Goal: Find specific page/section: Find specific page/section

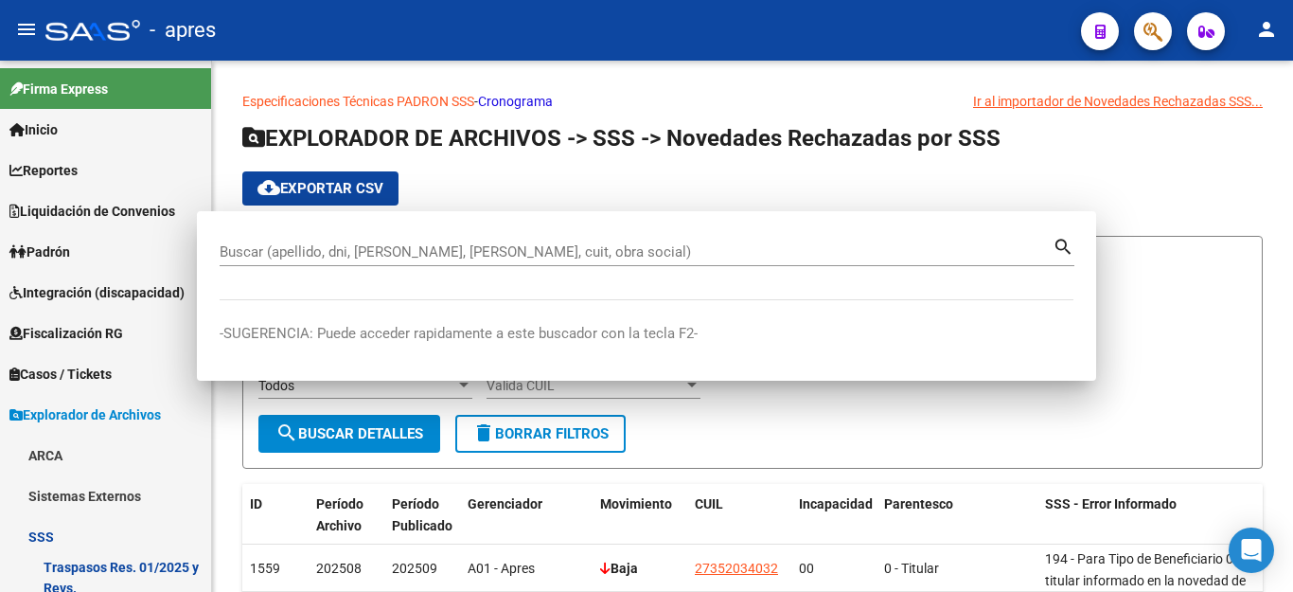
click at [1154, 32] on icon "button" at bounding box center [1153, 32] width 19 height 22
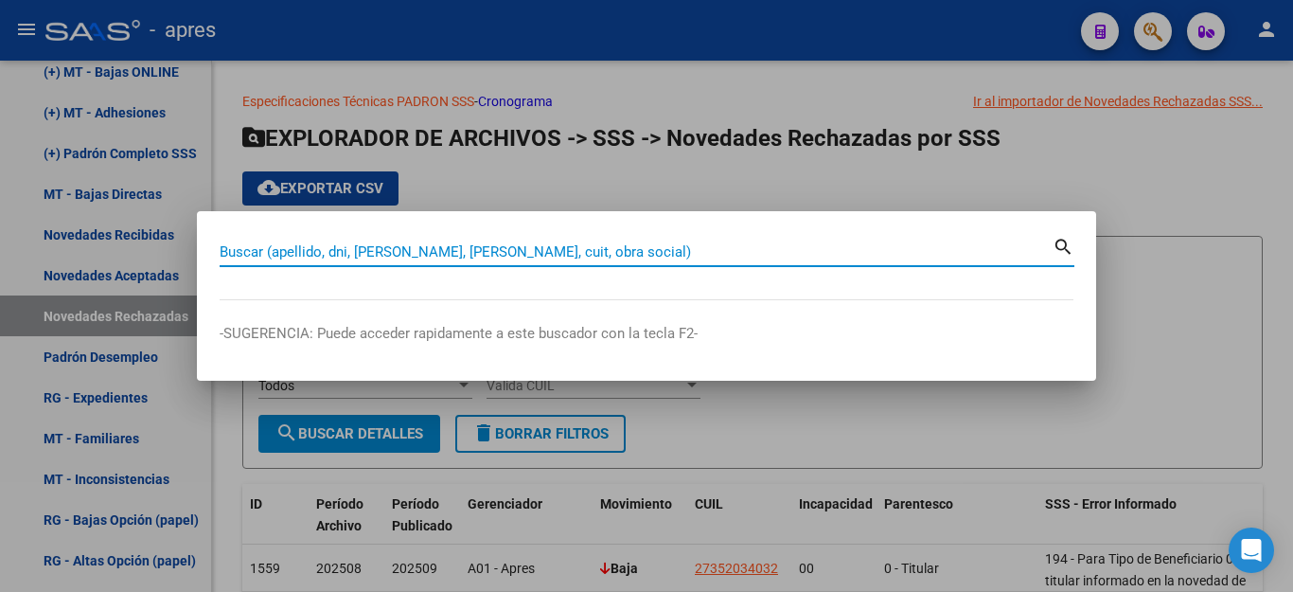
scroll to position [67, 0]
paste input "27324964644"
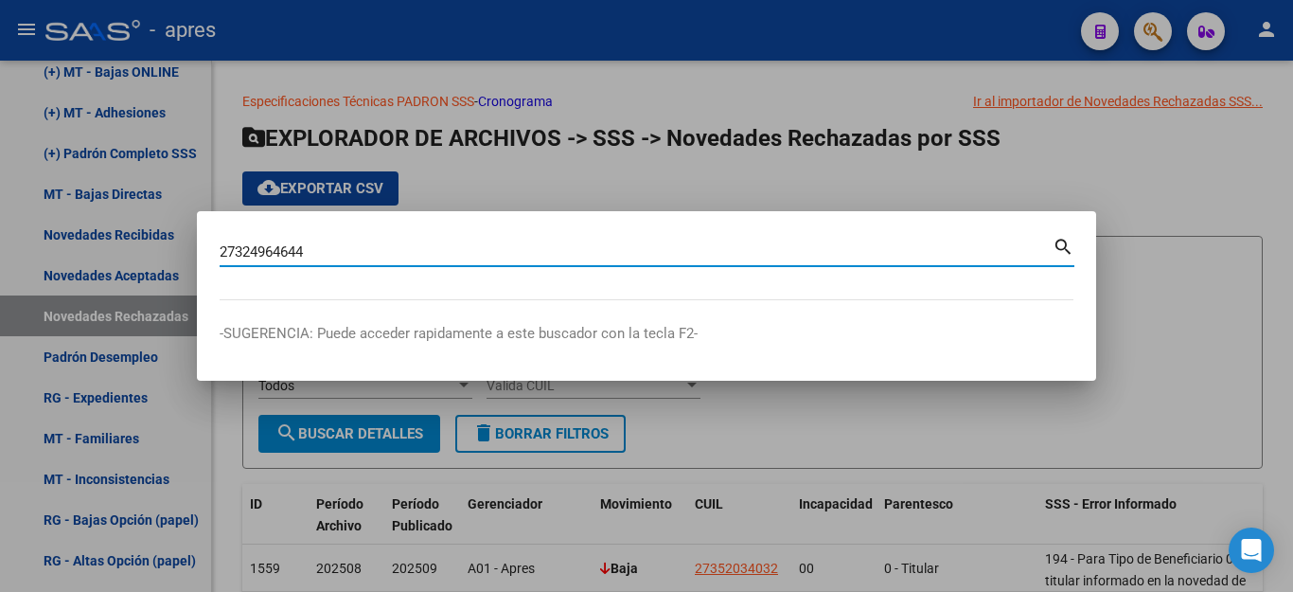
type input "27324964644"
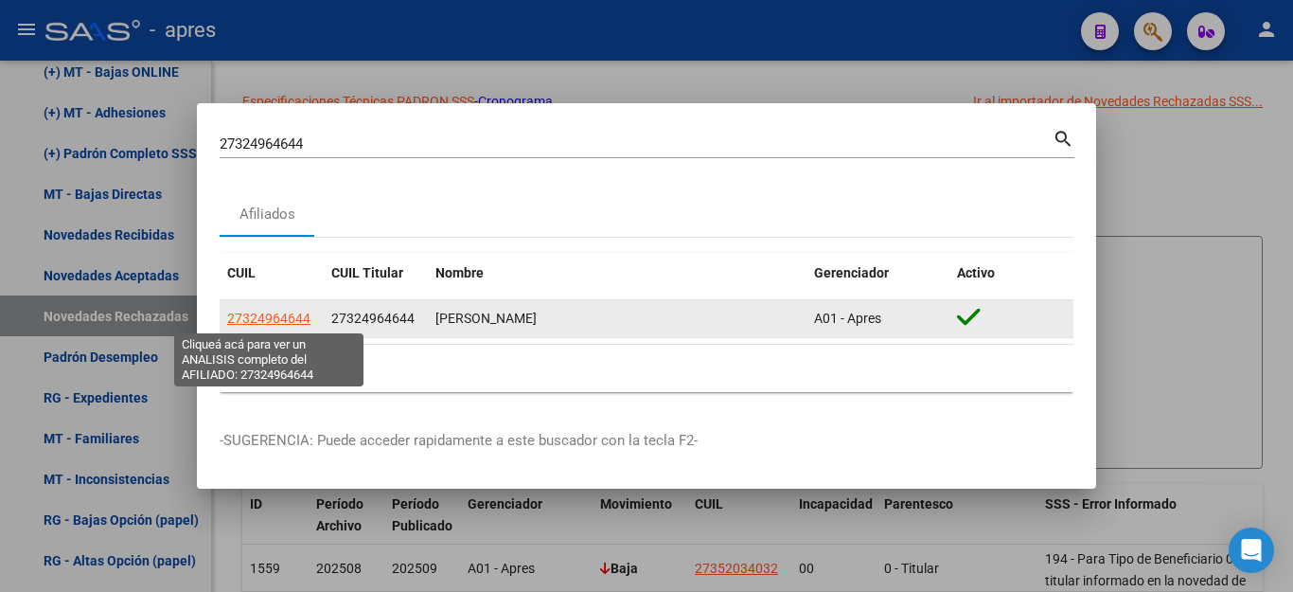
click at [287, 317] on span "27324964644" at bounding box center [268, 317] width 83 height 15
type textarea "27324964644"
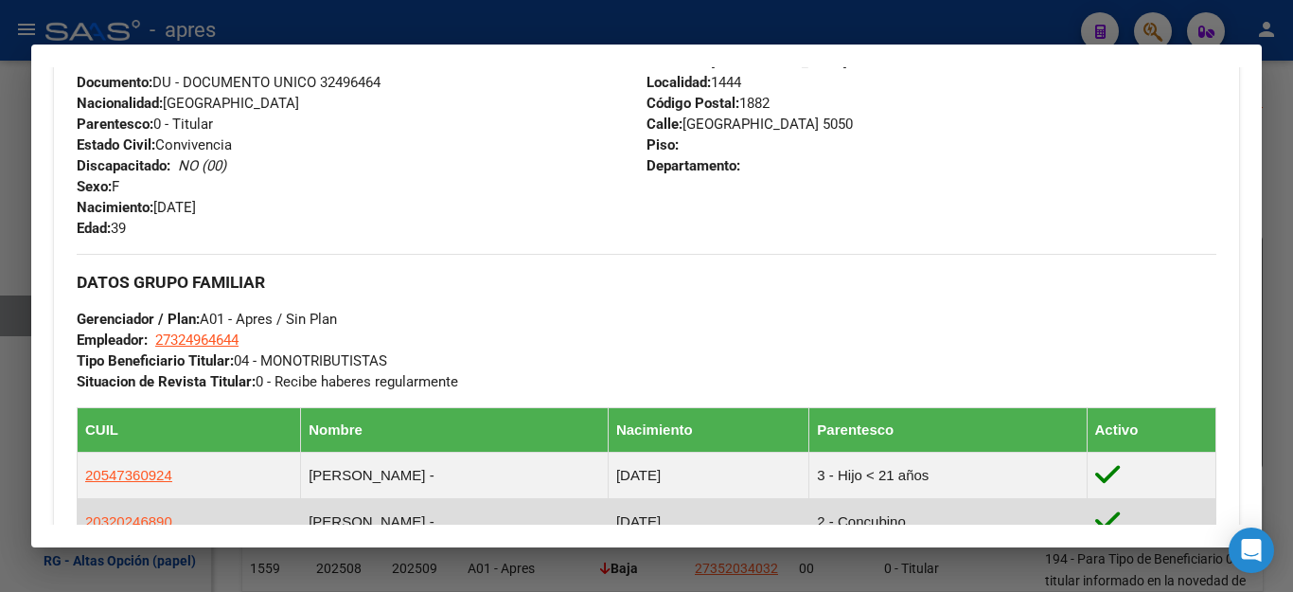
scroll to position [473, 0]
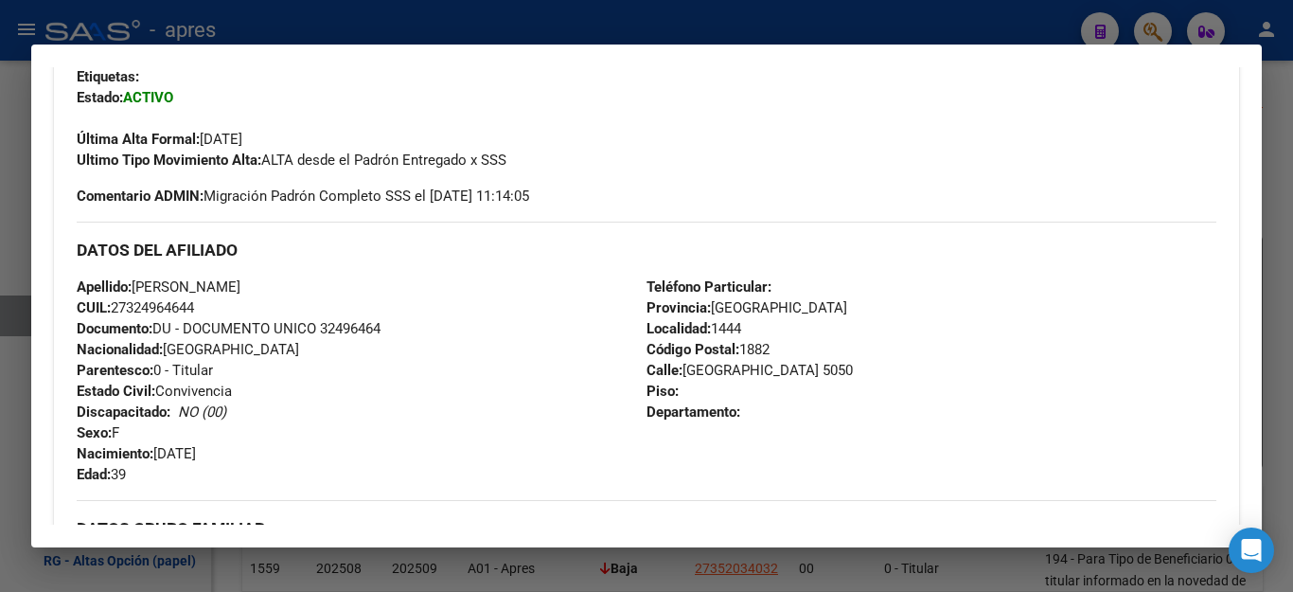
click at [940, 33] on div at bounding box center [646, 296] width 1293 height 592
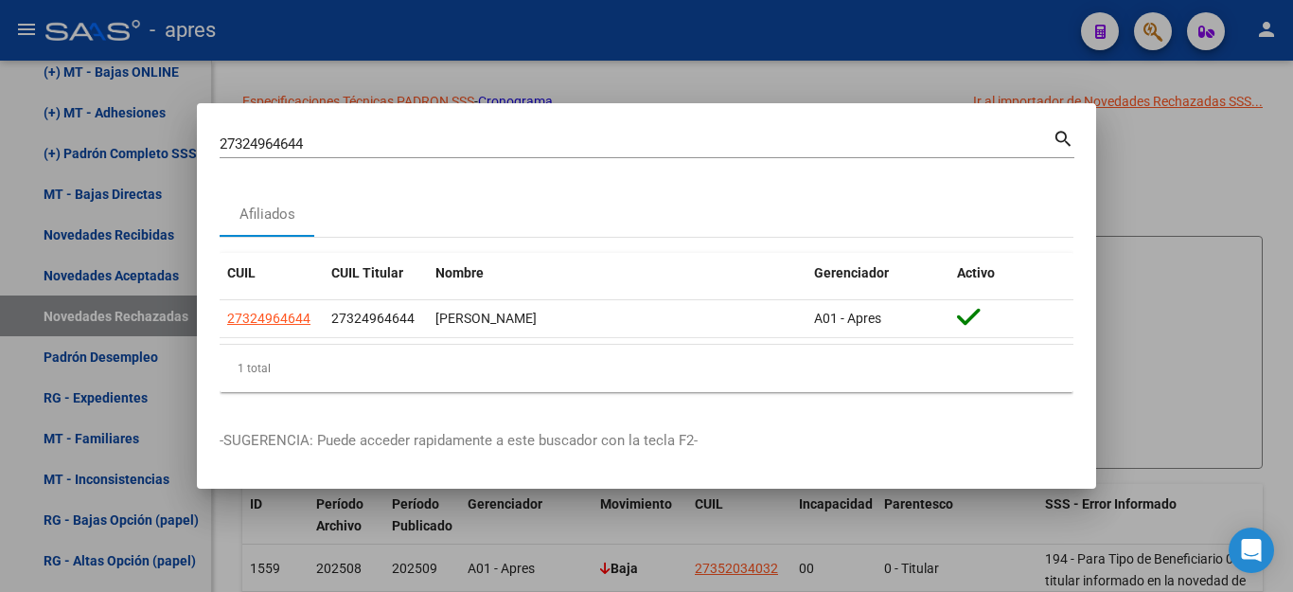
click at [1154, 197] on div at bounding box center [646, 296] width 1293 height 592
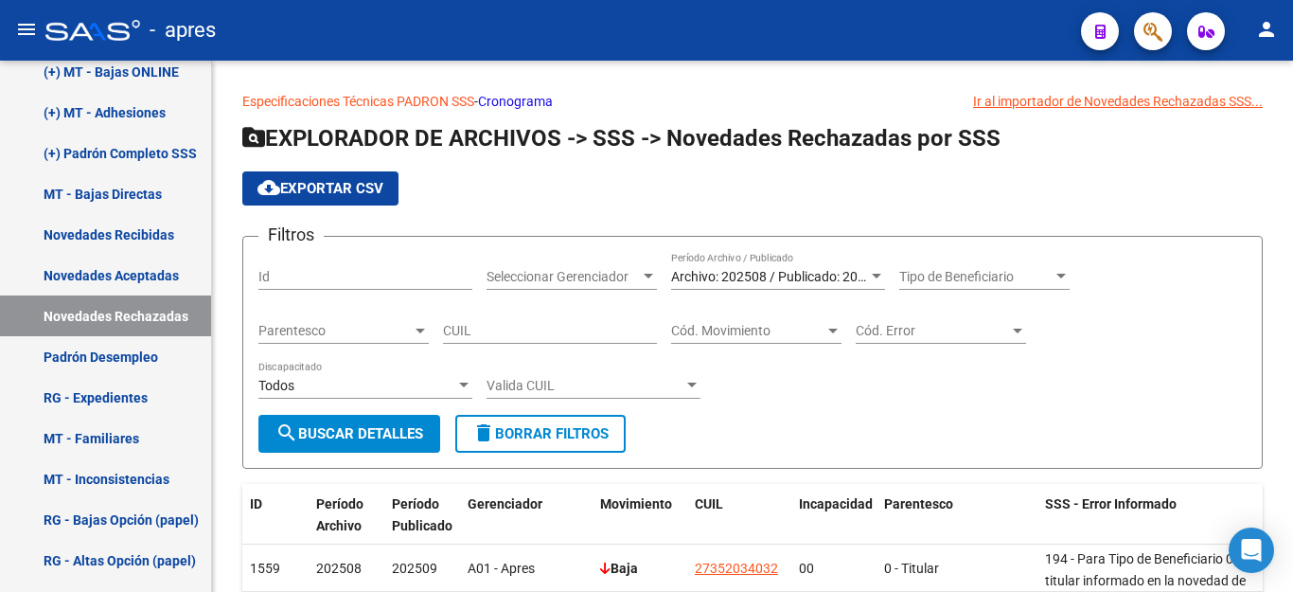
click at [1144, 41] on icon "button" at bounding box center [1153, 32] width 19 height 22
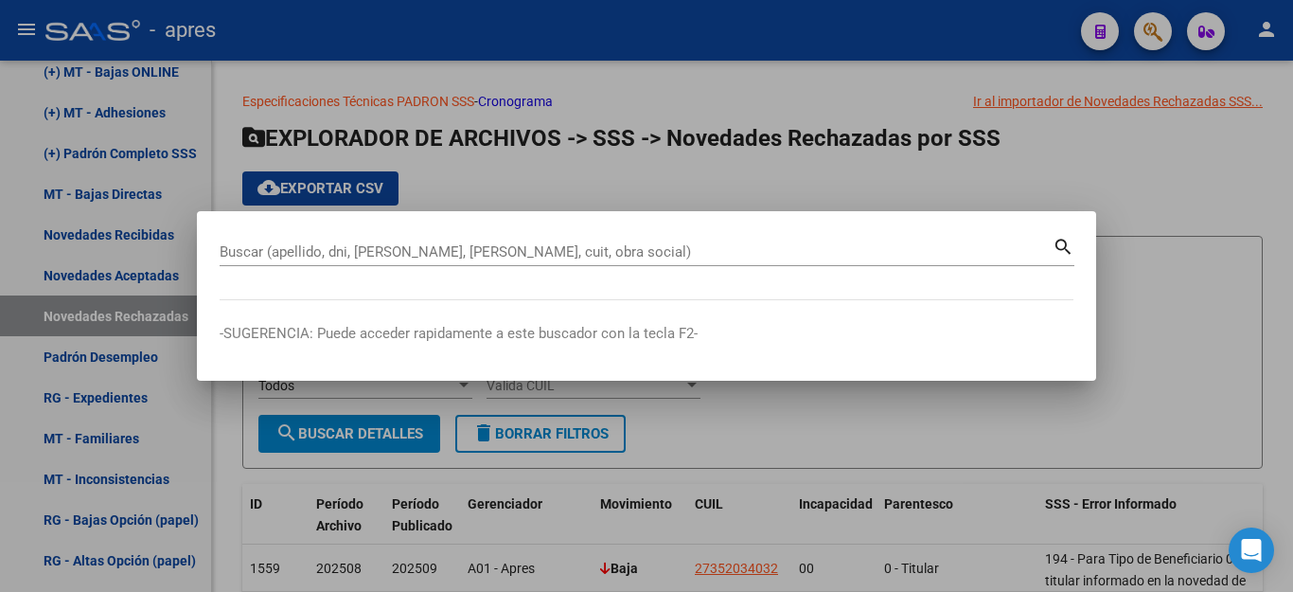
paste input "27331912978"
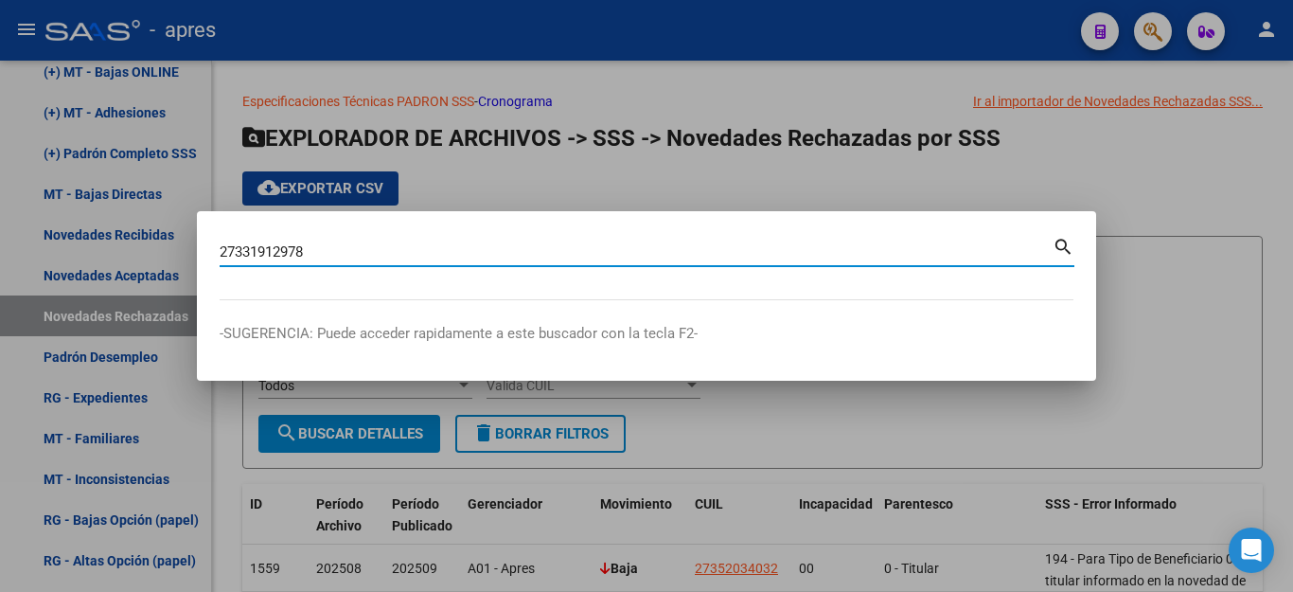
type input "27331912978"
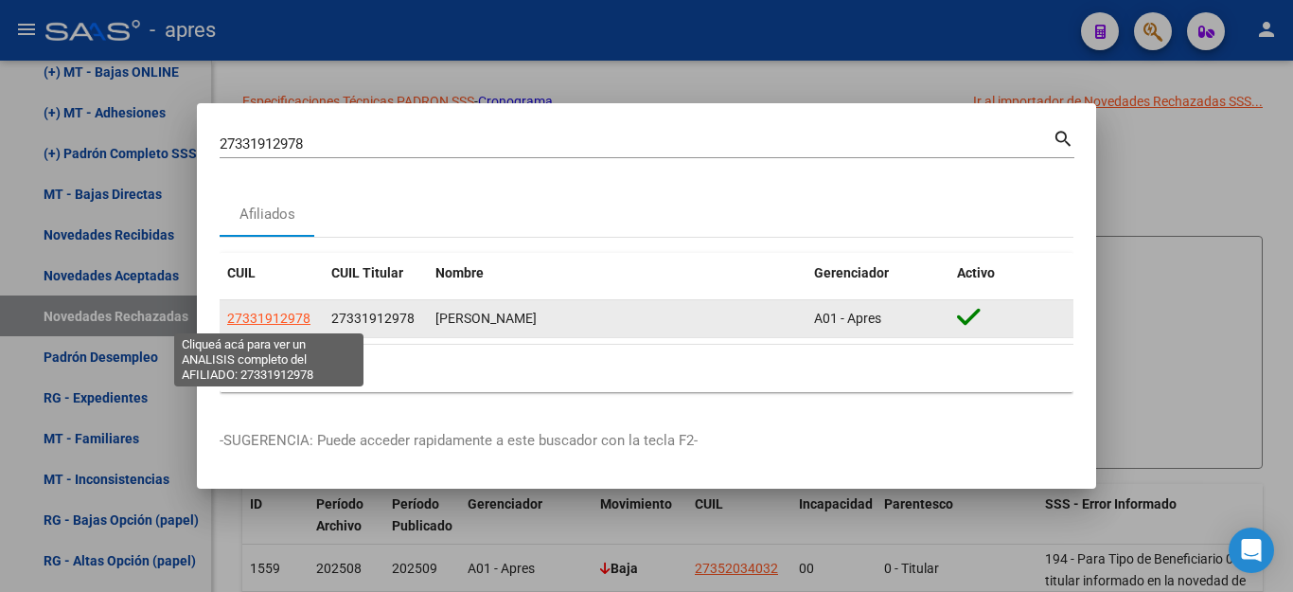
click at [275, 317] on span "27331912978" at bounding box center [268, 317] width 83 height 15
type textarea "27331912978"
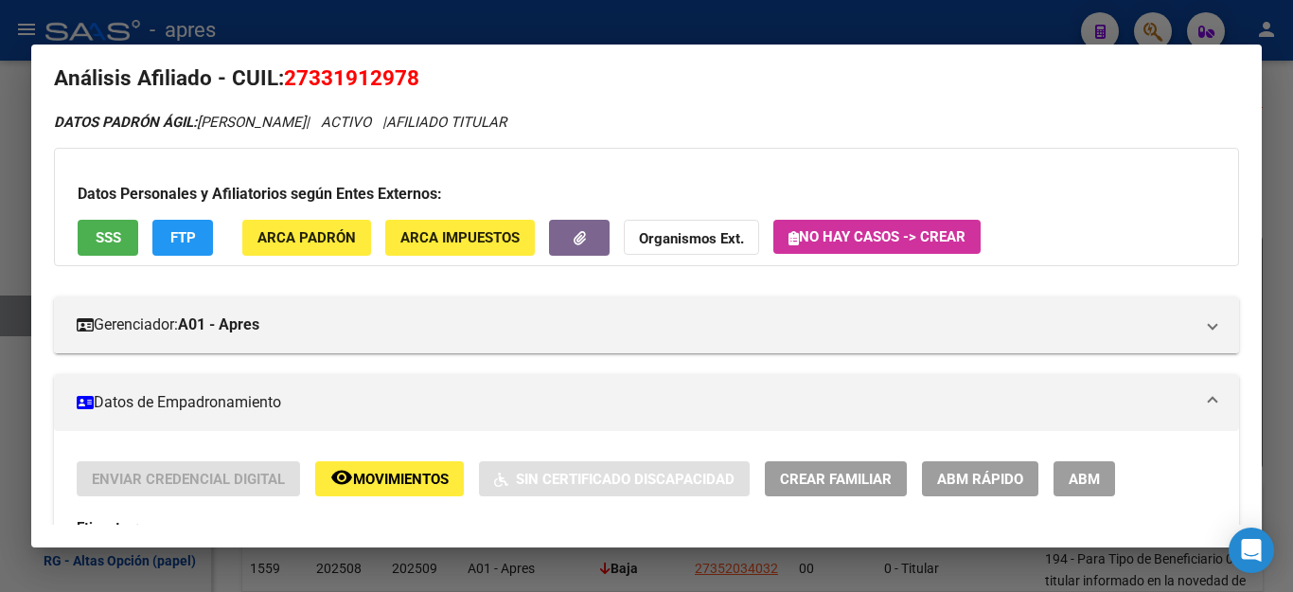
scroll to position [0, 0]
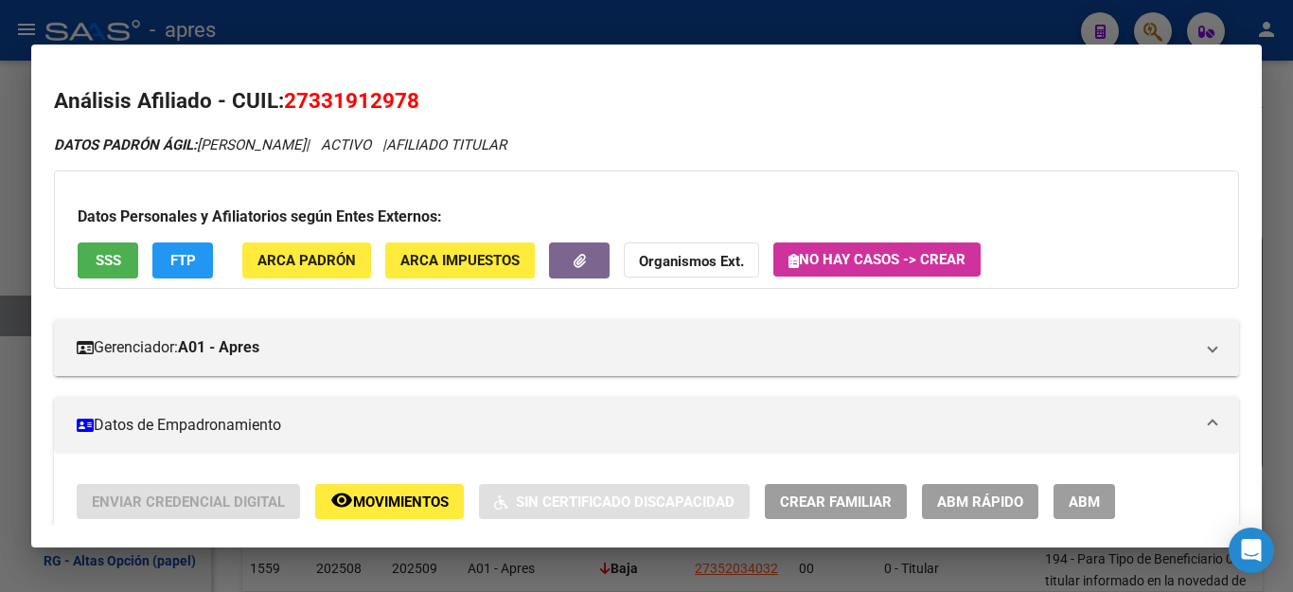
click at [975, 24] on div at bounding box center [646, 296] width 1293 height 592
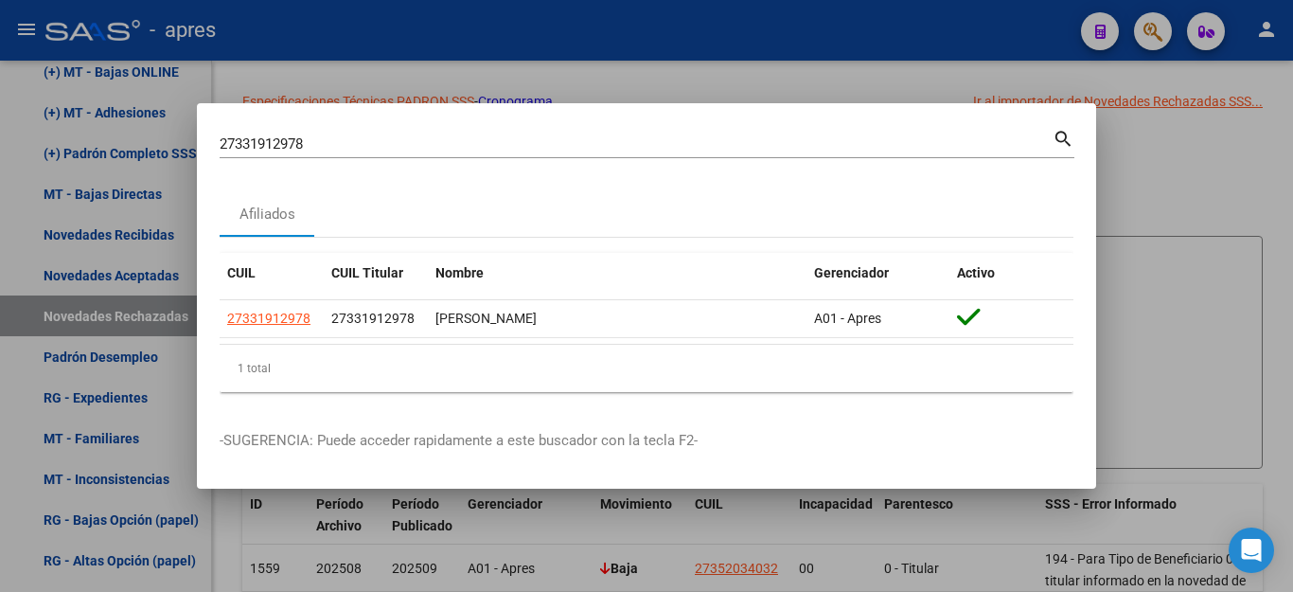
click at [975, 24] on div at bounding box center [646, 296] width 1293 height 592
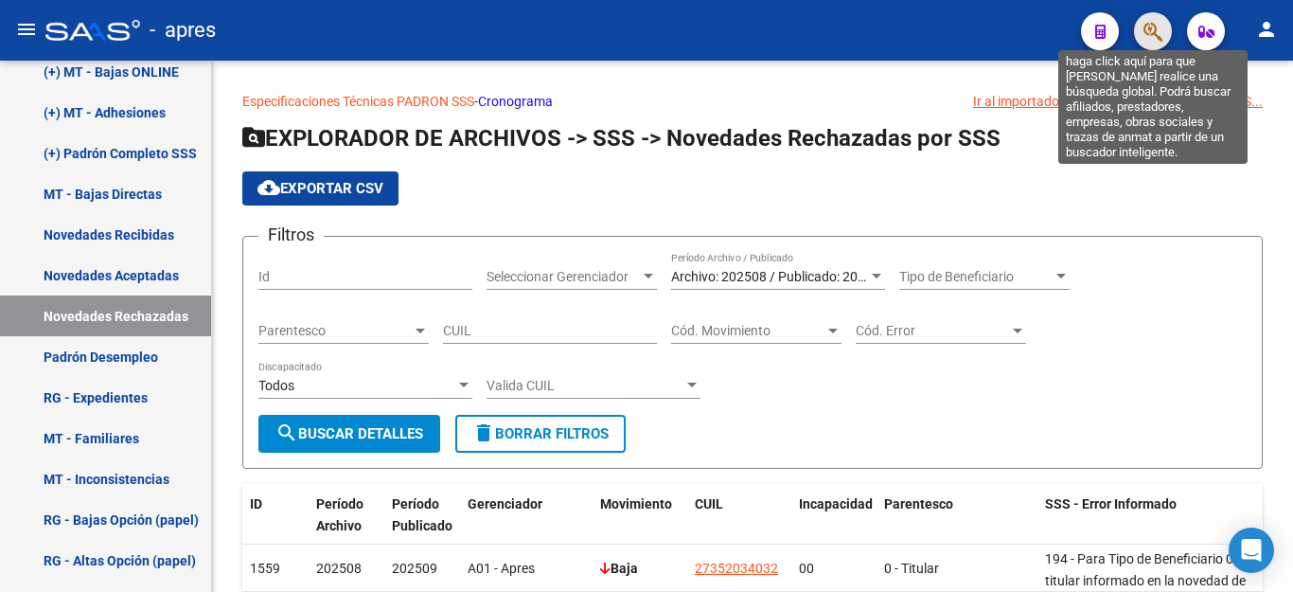
click at [1145, 32] on icon "button" at bounding box center [1153, 32] width 19 height 22
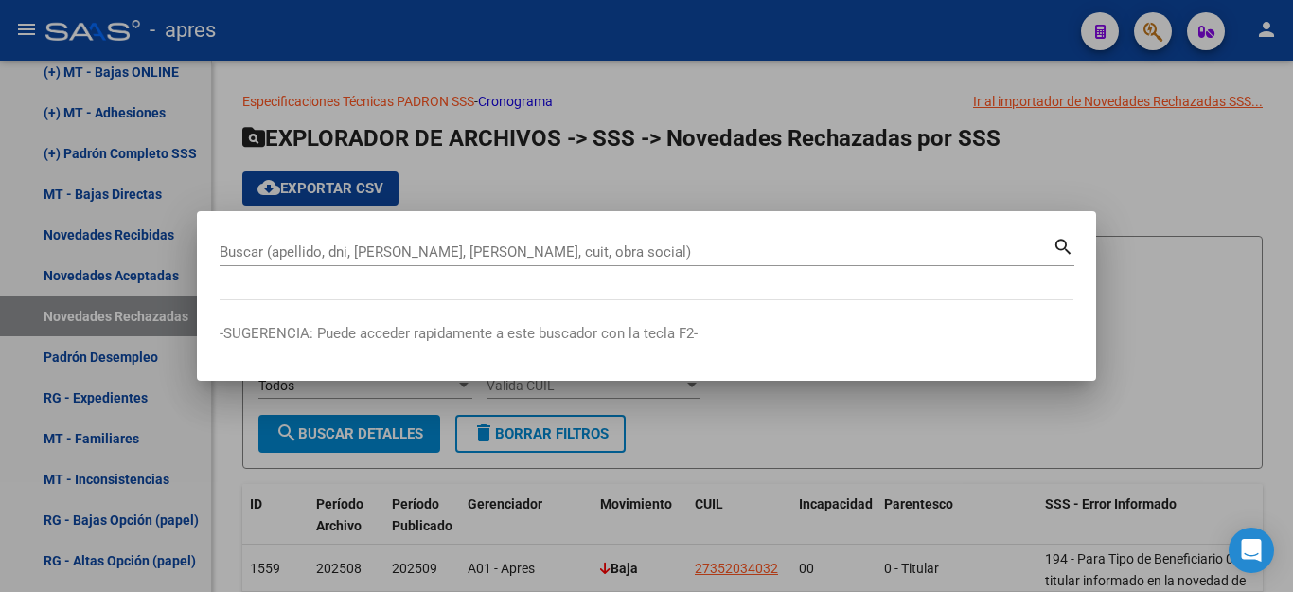
drag, startPoint x: 1145, startPoint y: 32, endPoint x: 910, endPoint y: 92, distance: 243.1
click at [910, 92] on div at bounding box center [646, 296] width 1293 height 592
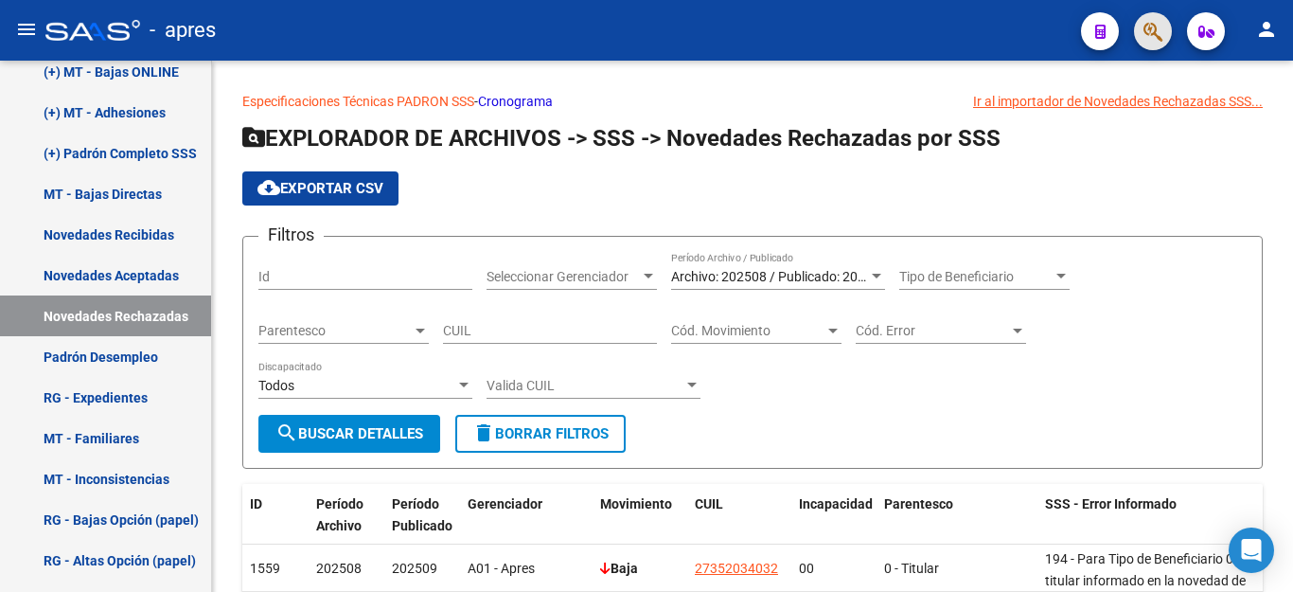
click at [1142, 40] on button "button" at bounding box center [1153, 31] width 38 height 38
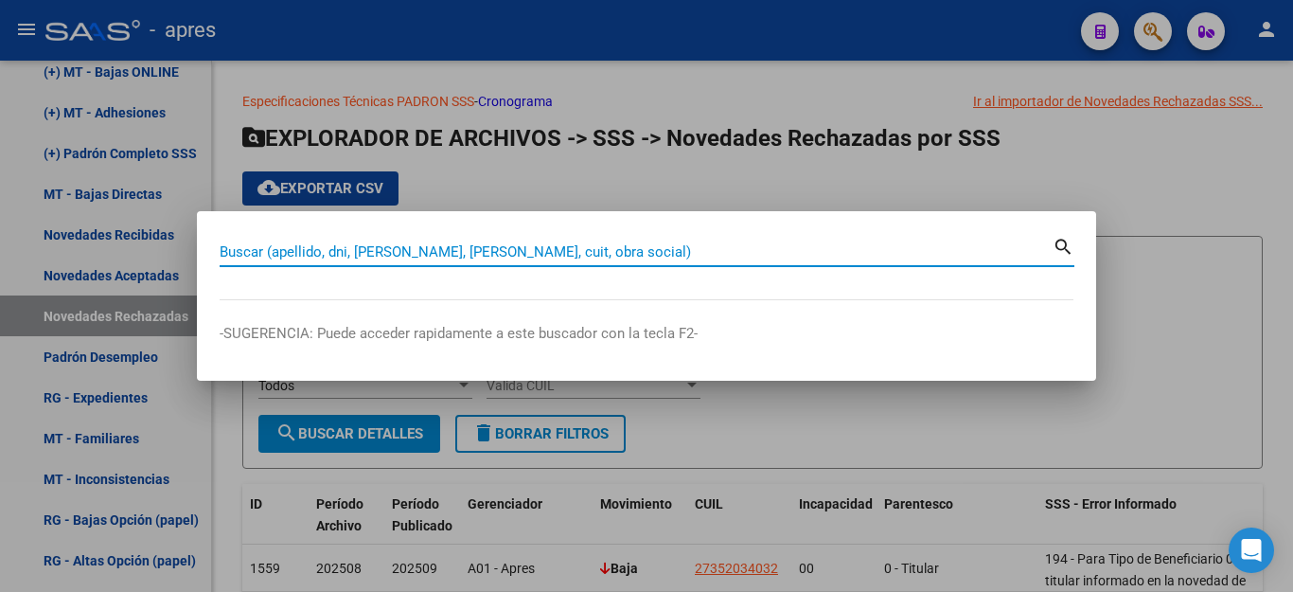
paste input "20330318210"
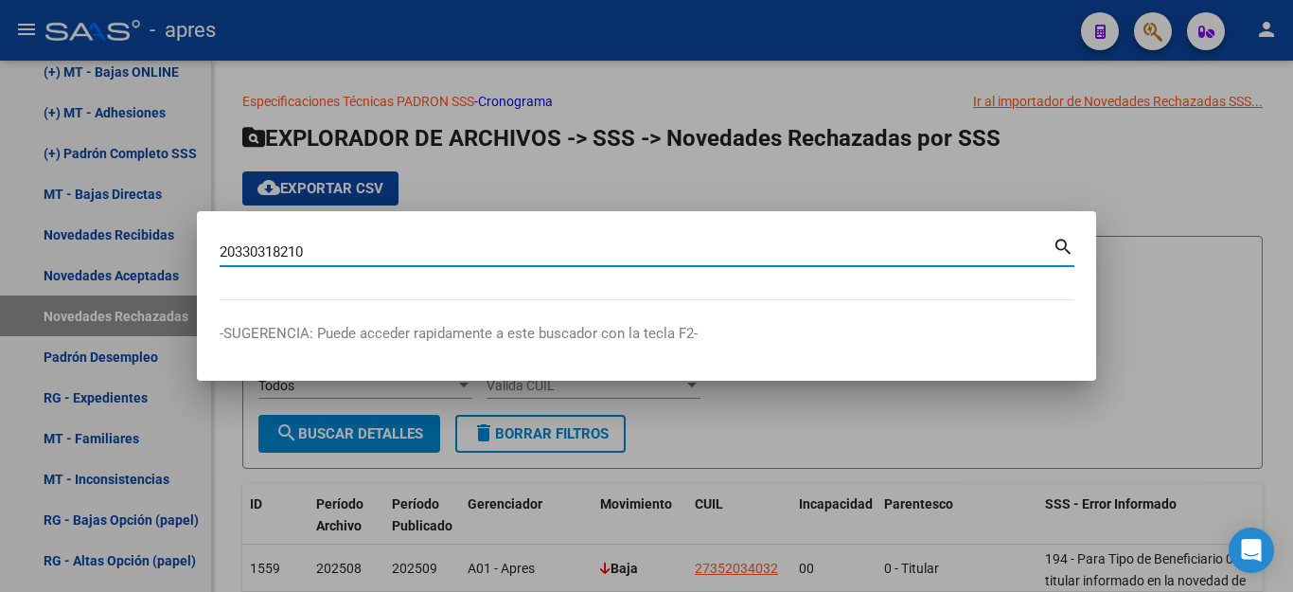
type input "20330318210"
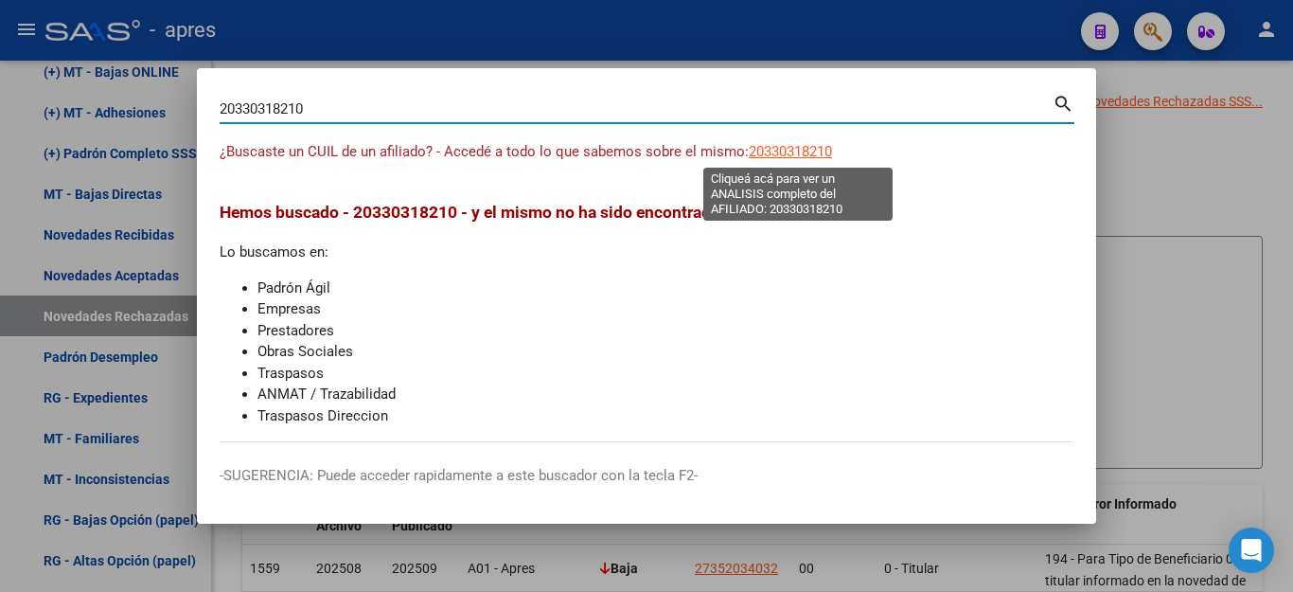
click at [783, 151] on span "20330318210" at bounding box center [790, 151] width 83 height 17
type textarea "20330318210"
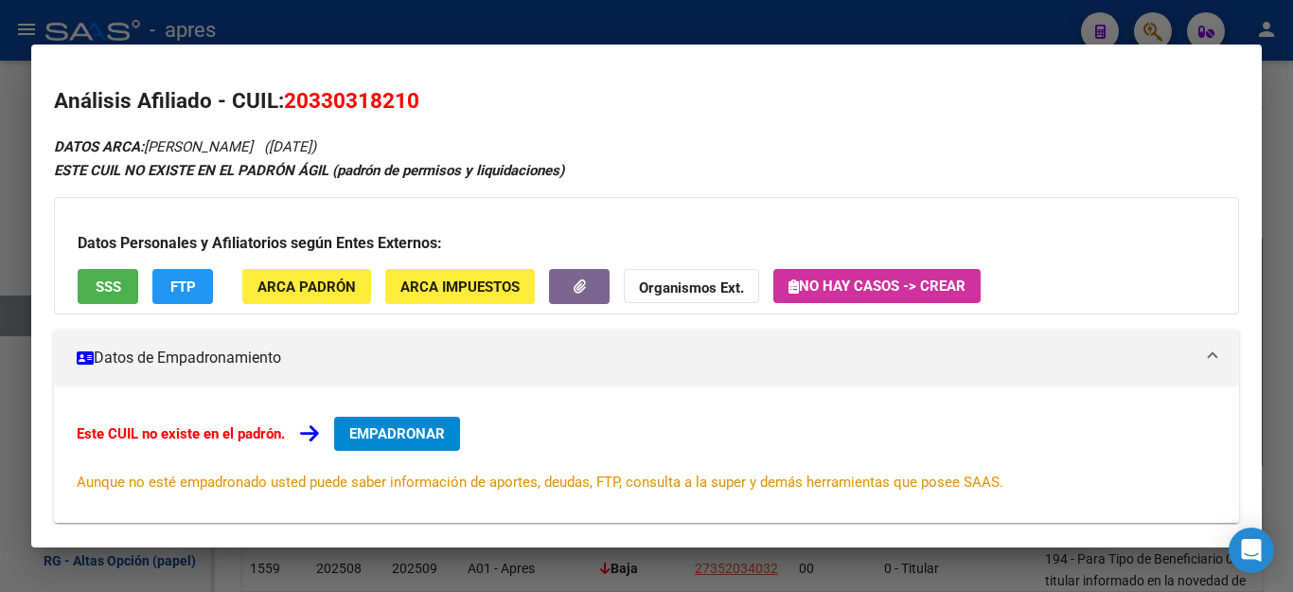
click at [110, 279] on span "SSS" at bounding box center [109, 286] width 26 height 17
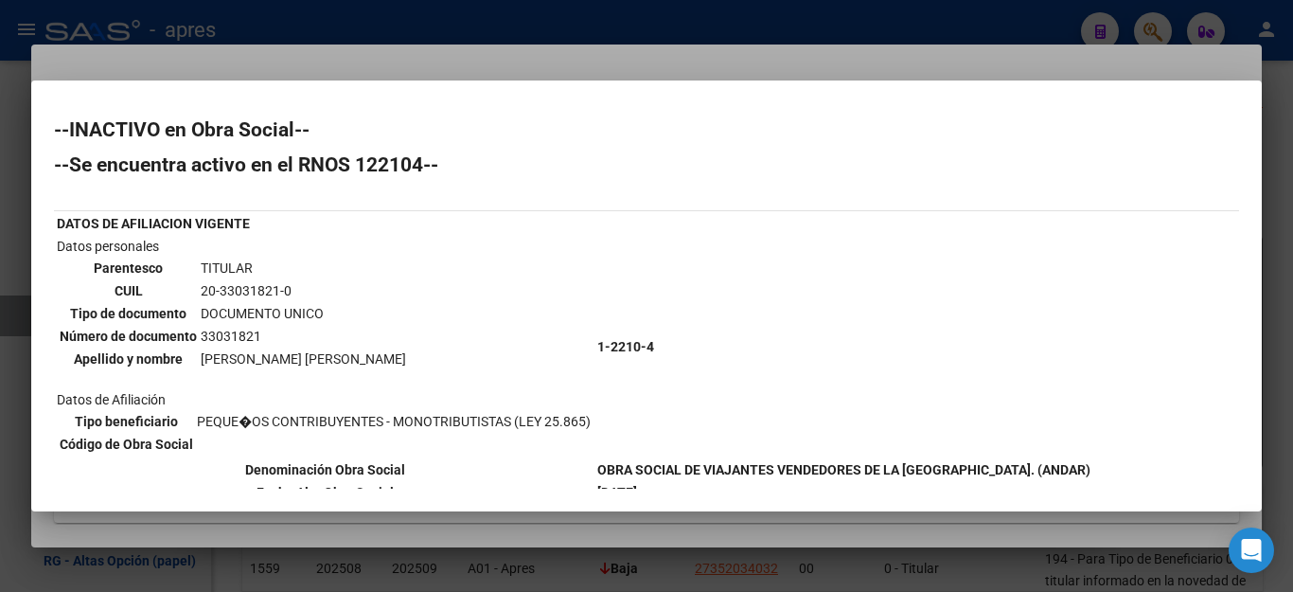
scroll to position [141, 0]
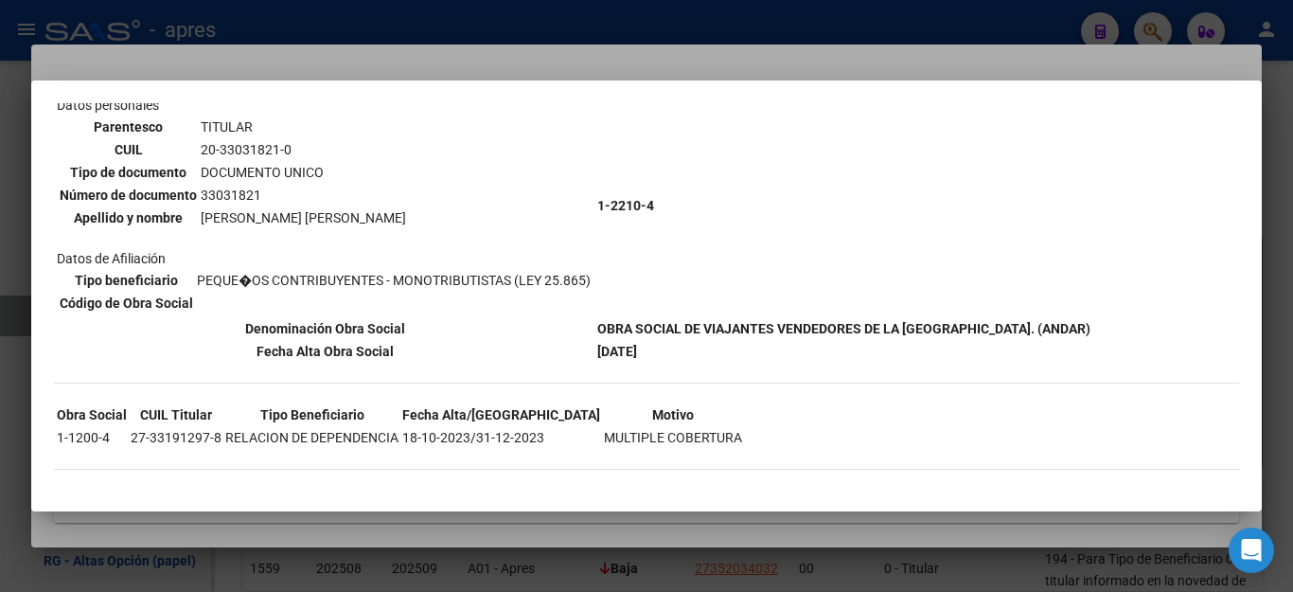
click at [1054, 38] on div at bounding box center [646, 296] width 1293 height 592
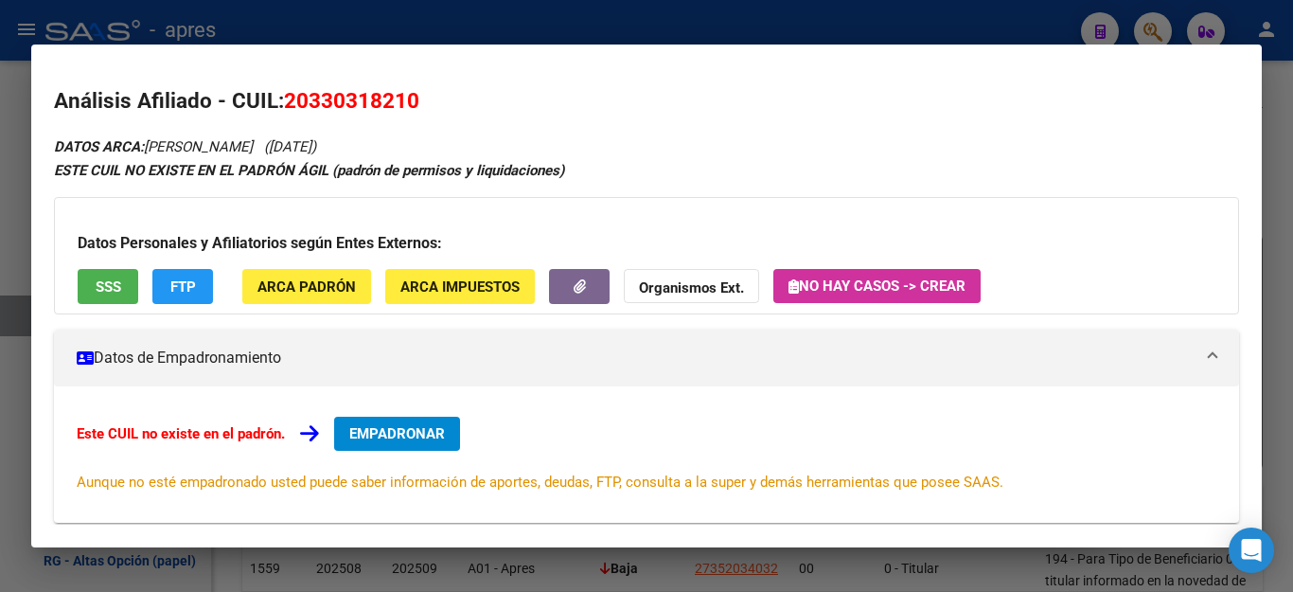
click at [1044, 35] on div at bounding box center [646, 296] width 1293 height 592
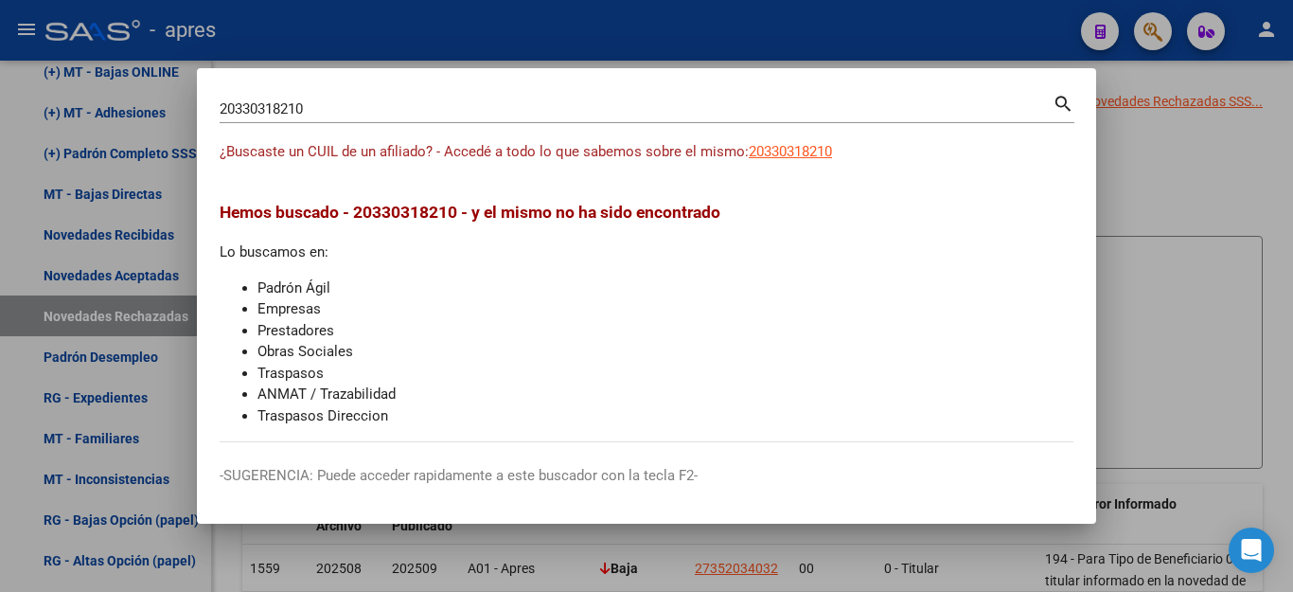
click at [1048, 28] on div at bounding box center [646, 296] width 1293 height 592
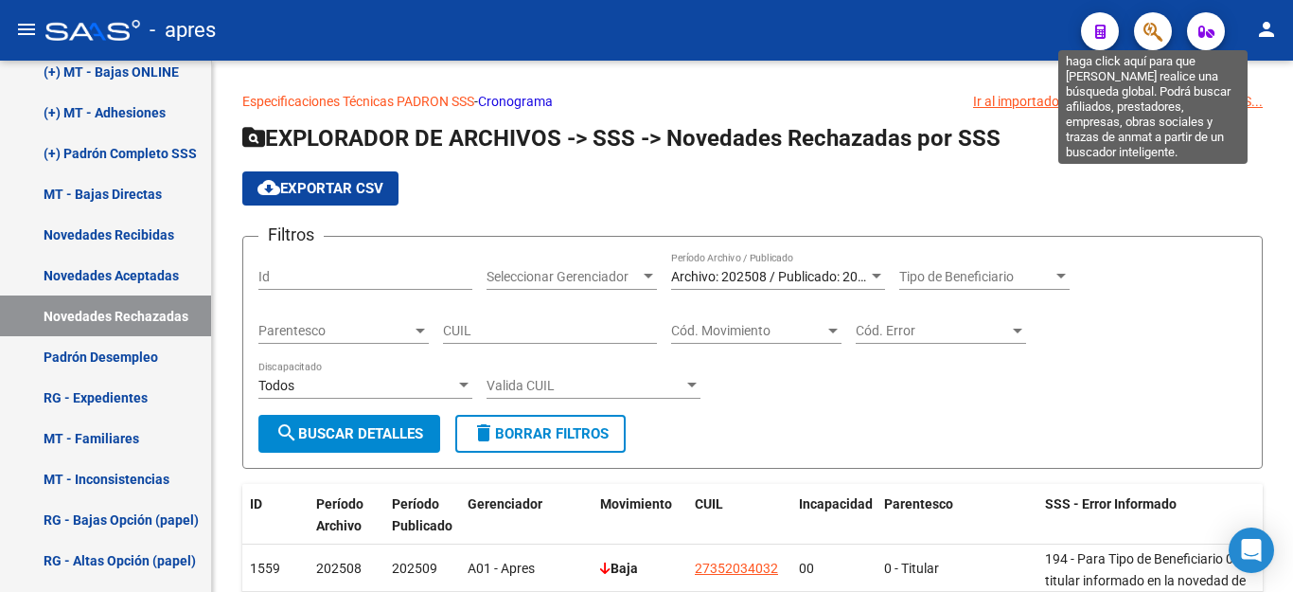
click at [1151, 34] on icon "button" at bounding box center [1153, 32] width 19 height 22
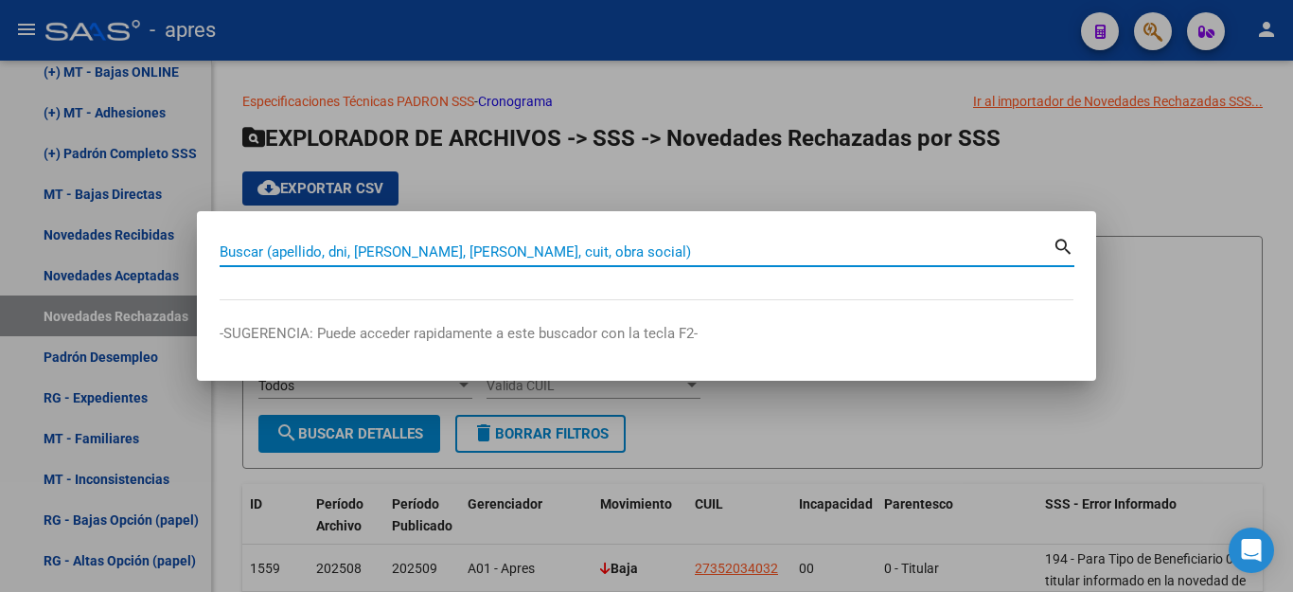
paste input "27331912978"
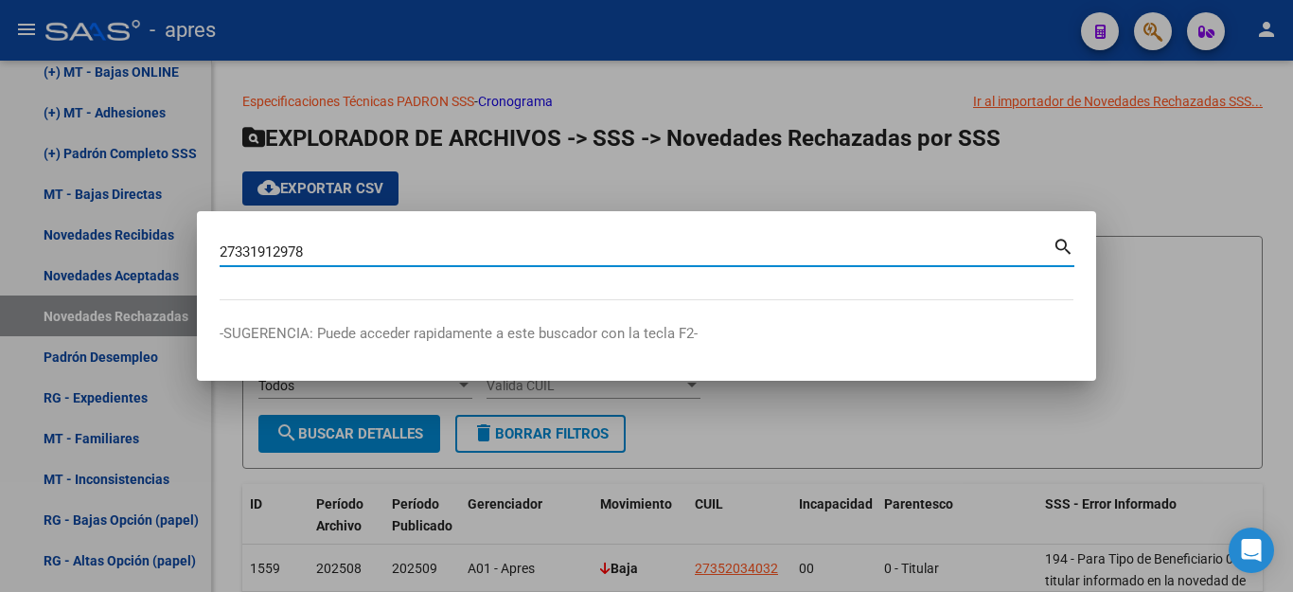
type input "27331912978"
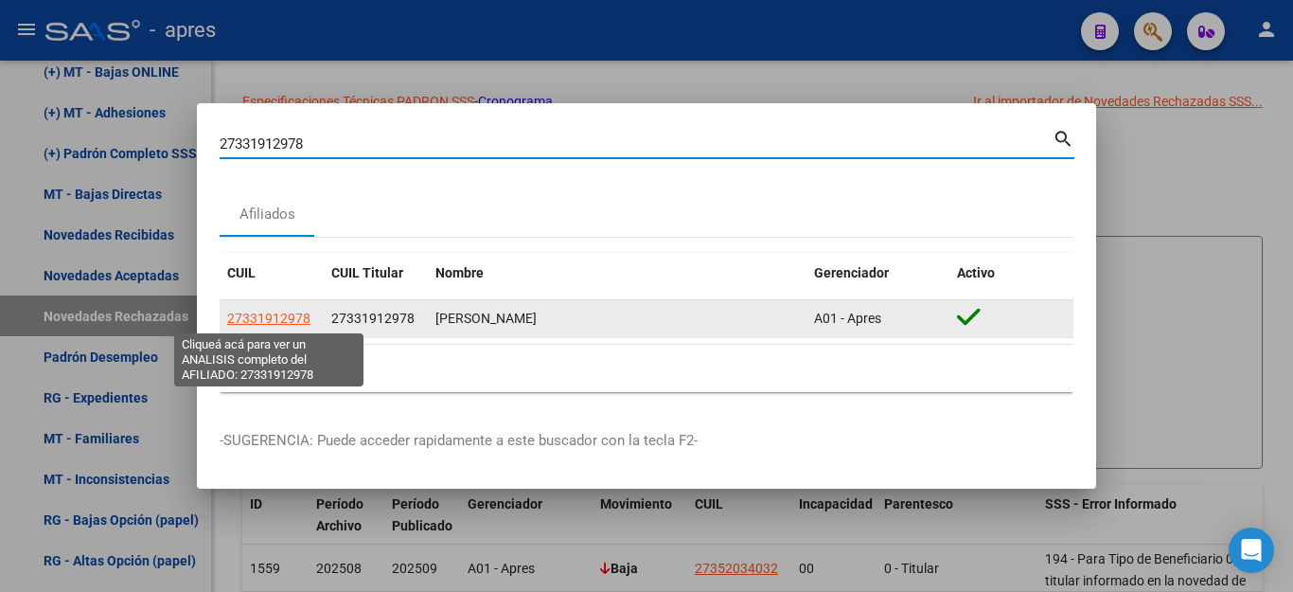
click at [254, 323] on span "27331912978" at bounding box center [268, 317] width 83 height 15
type textarea "27331912978"
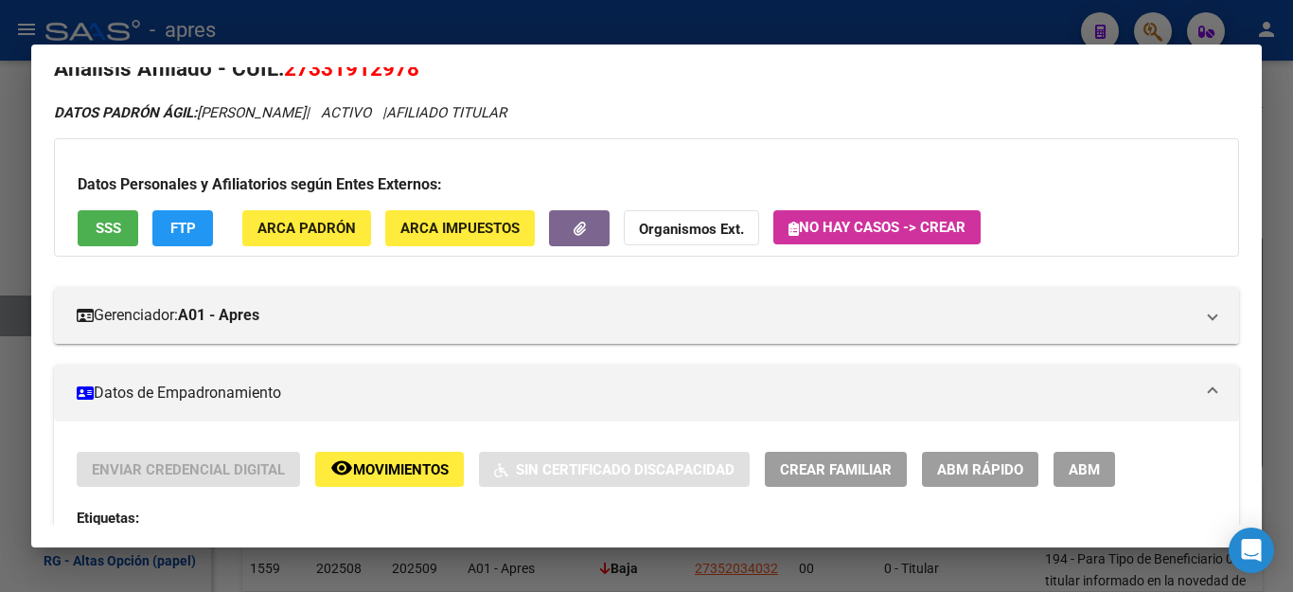
scroll to position [0, 0]
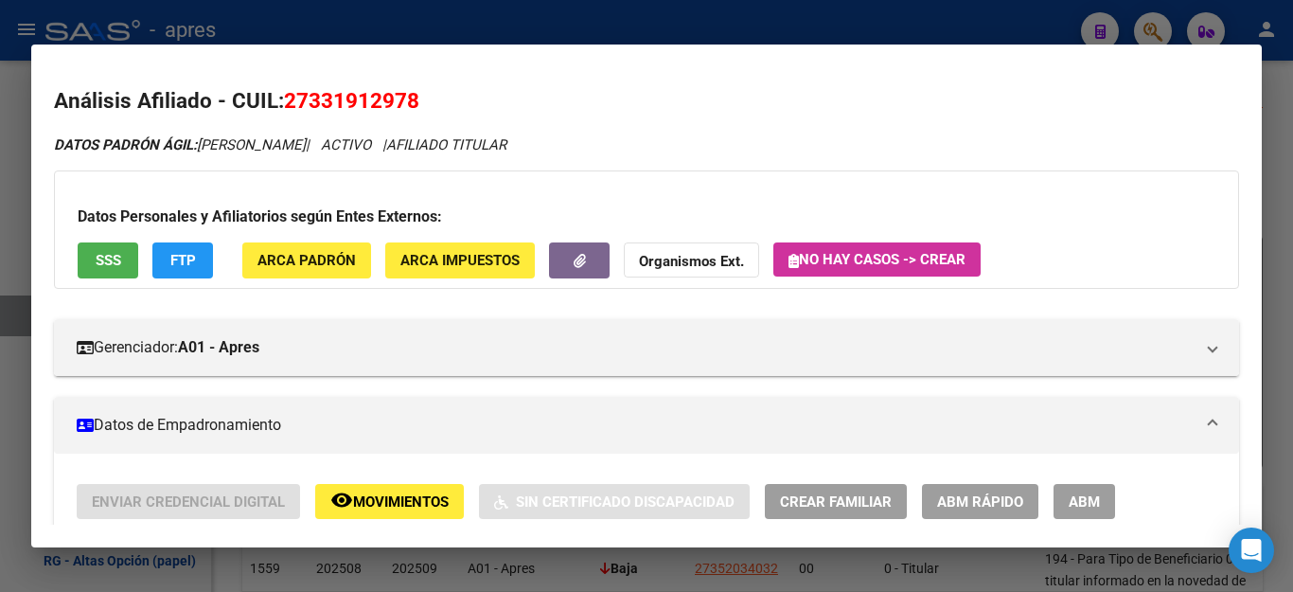
click at [705, 30] on div at bounding box center [646, 296] width 1293 height 592
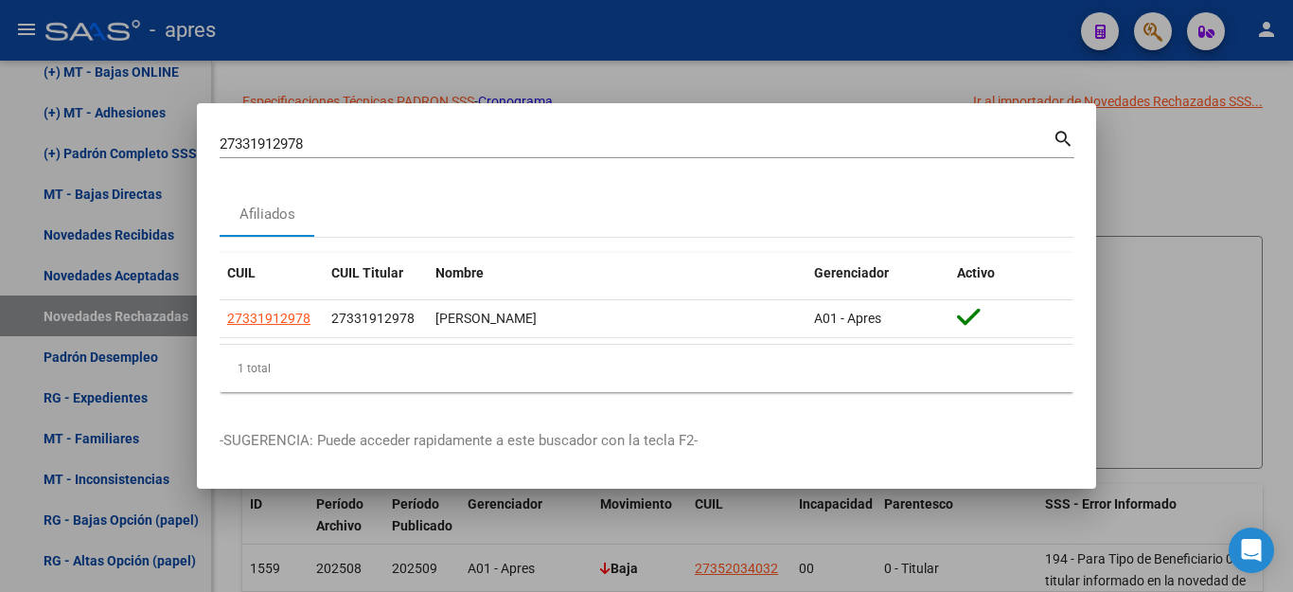
click at [1212, 165] on div at bounding box center [646, 296] width 1293 height 592
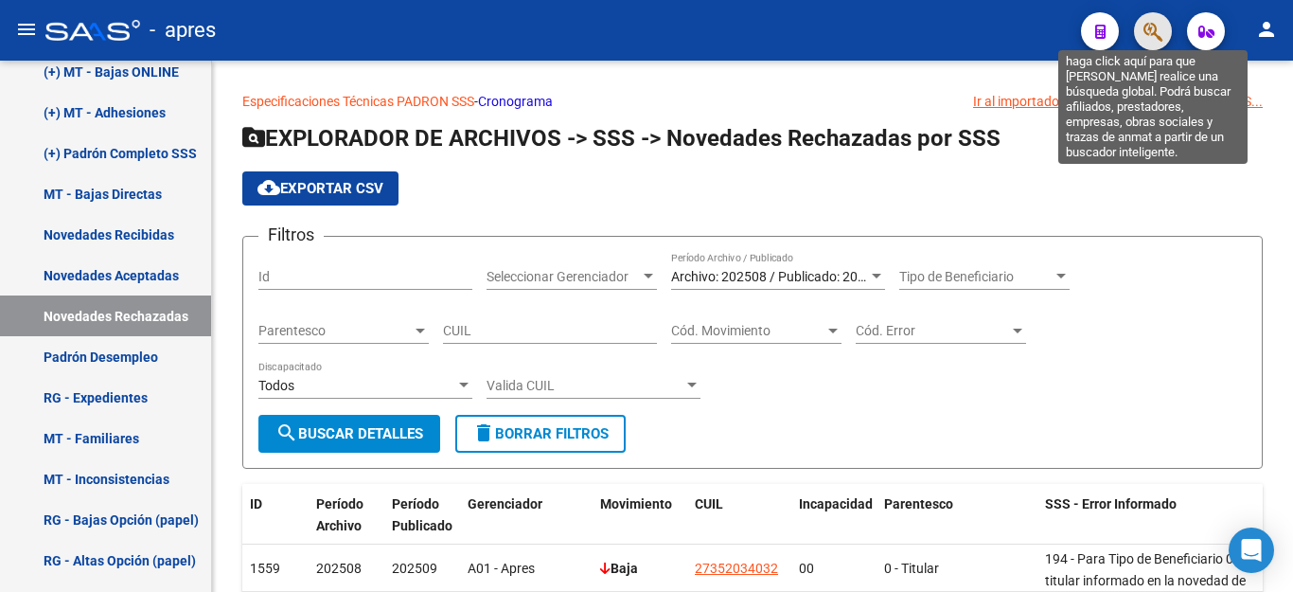
click at [1154, 34] on icon "button" at bounding box center [1153, 32] width 19 height 22
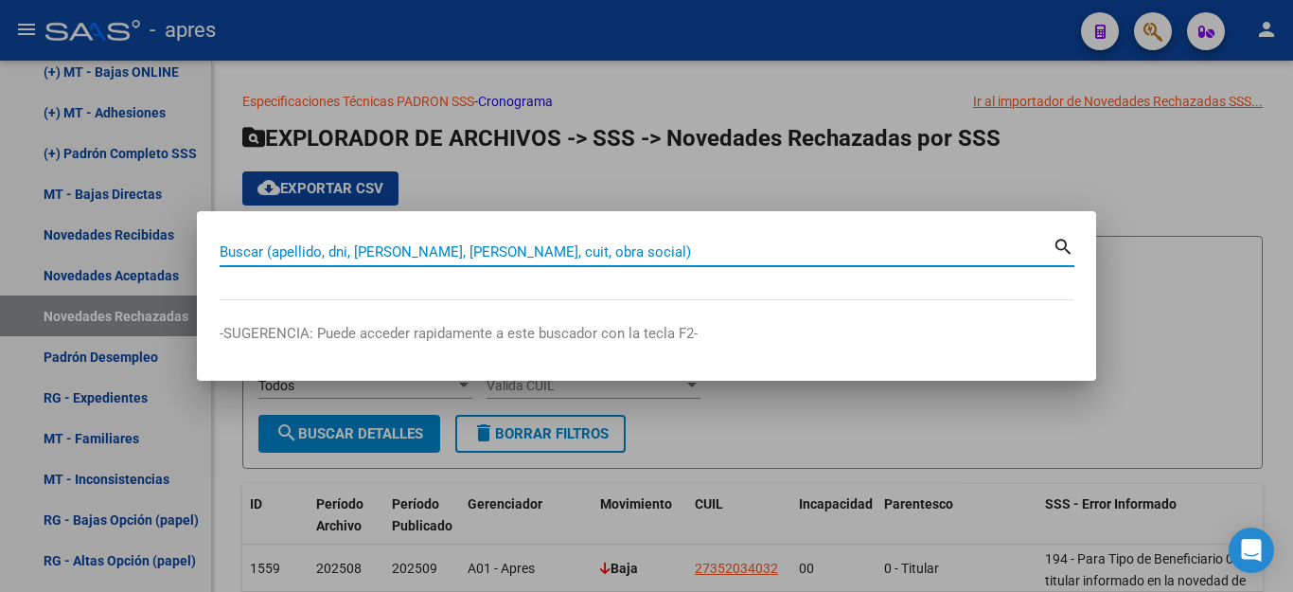
paste input "20330318210"
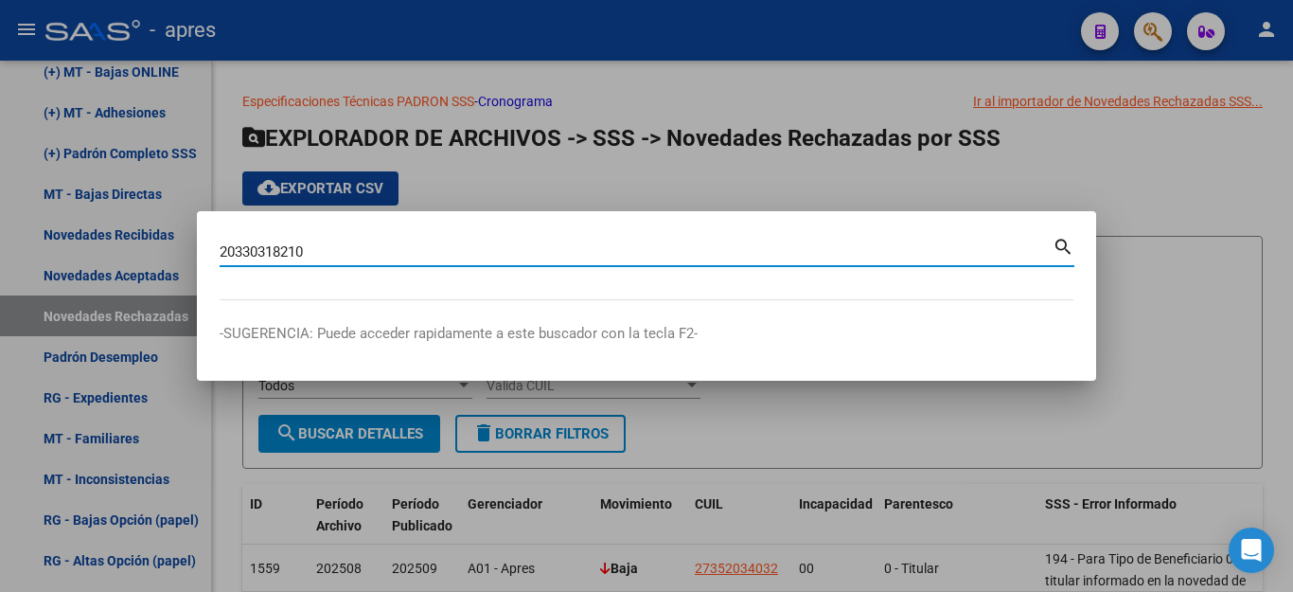
type input "20330318210"
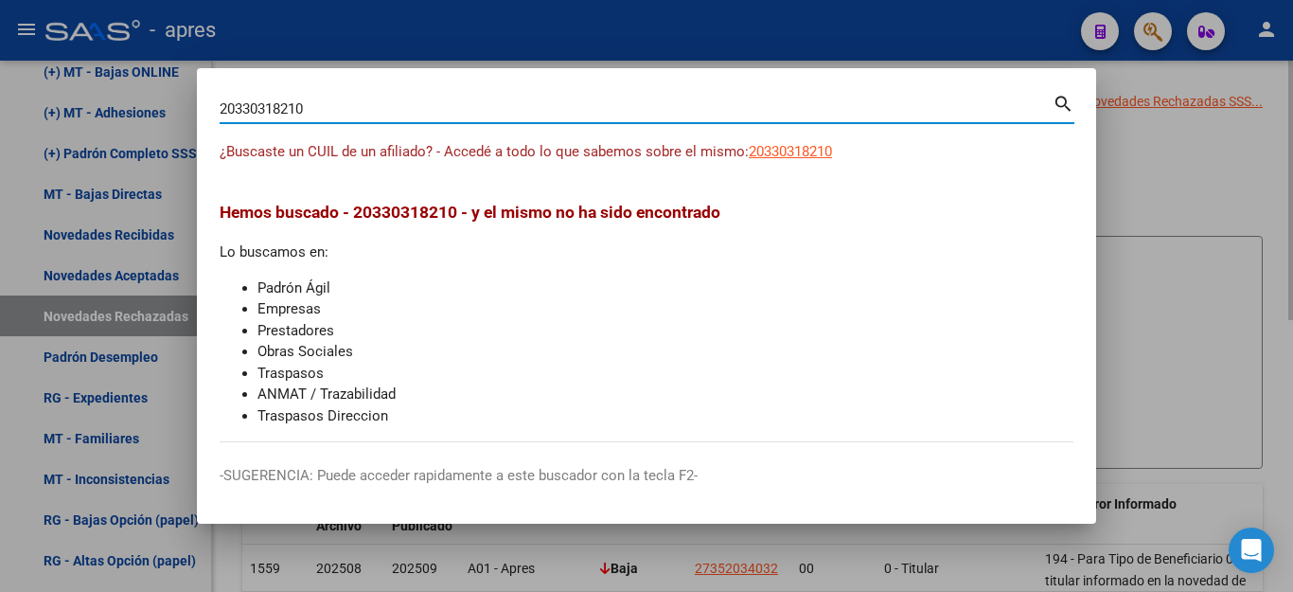
click at [1208, 209] on div at bounding box center [646, 296] width 1293 height 592
